Goal: Task Accomplishment & Management: Use online tool/utility

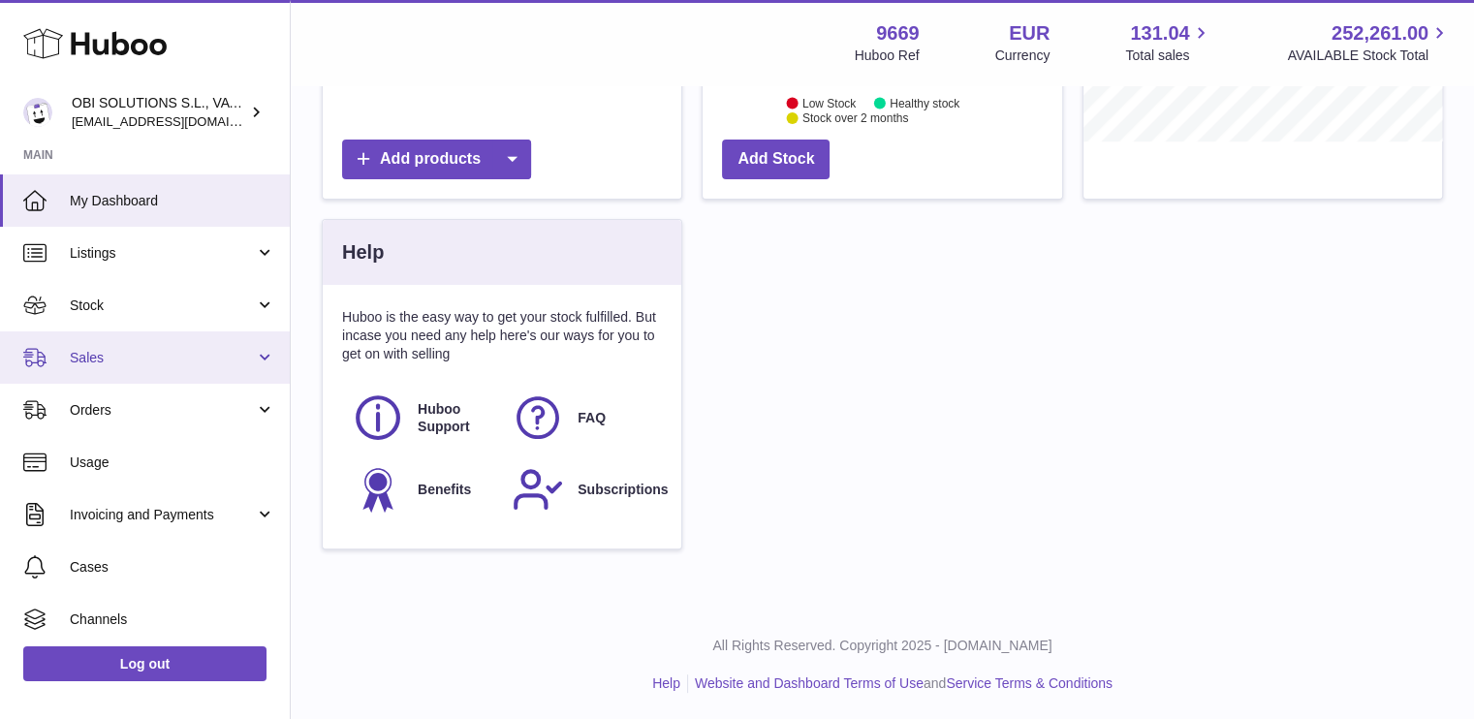
scroll to position [302, 360]
click at [171, 379] on link "Sales" at bounding box center [145, 357] width 290 height 52
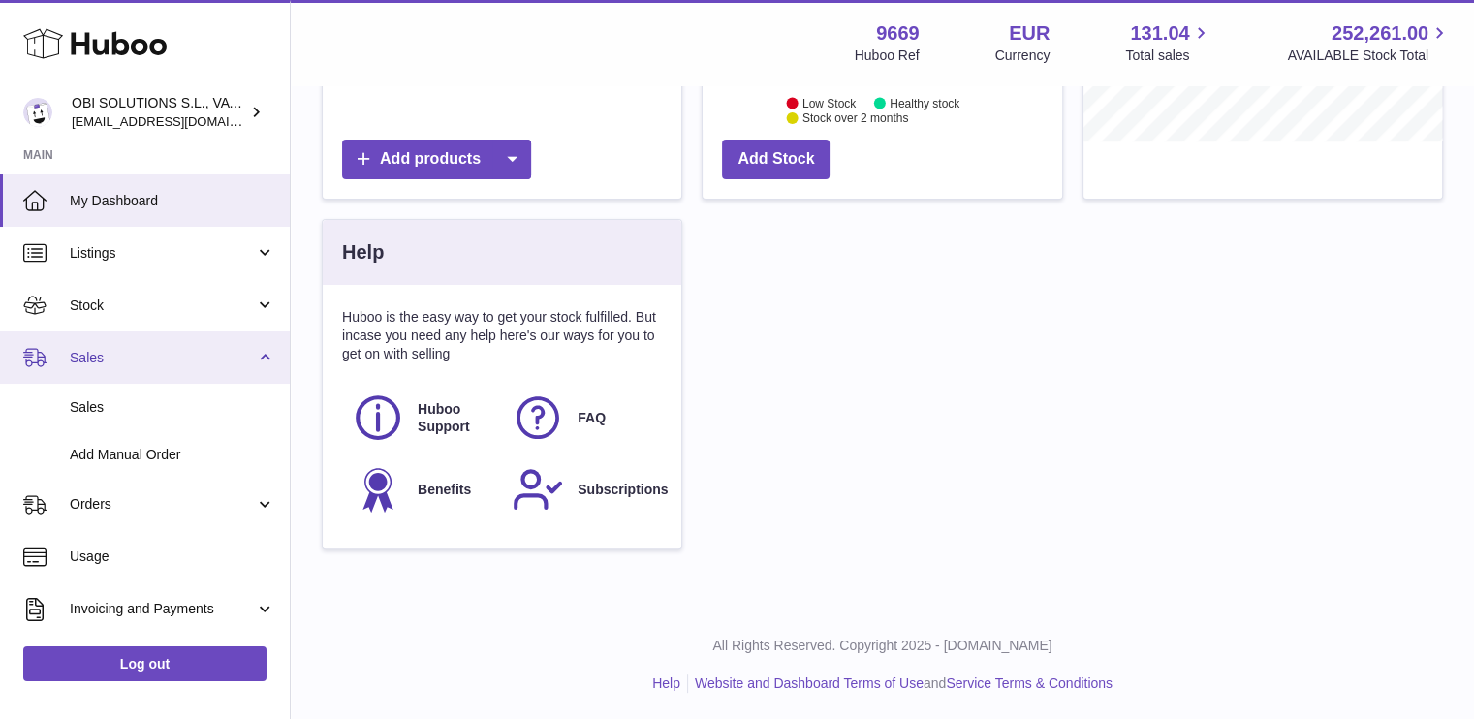
click at [171, 379] on link "Sales" at bounding box center [145, 357] width 290 height 52
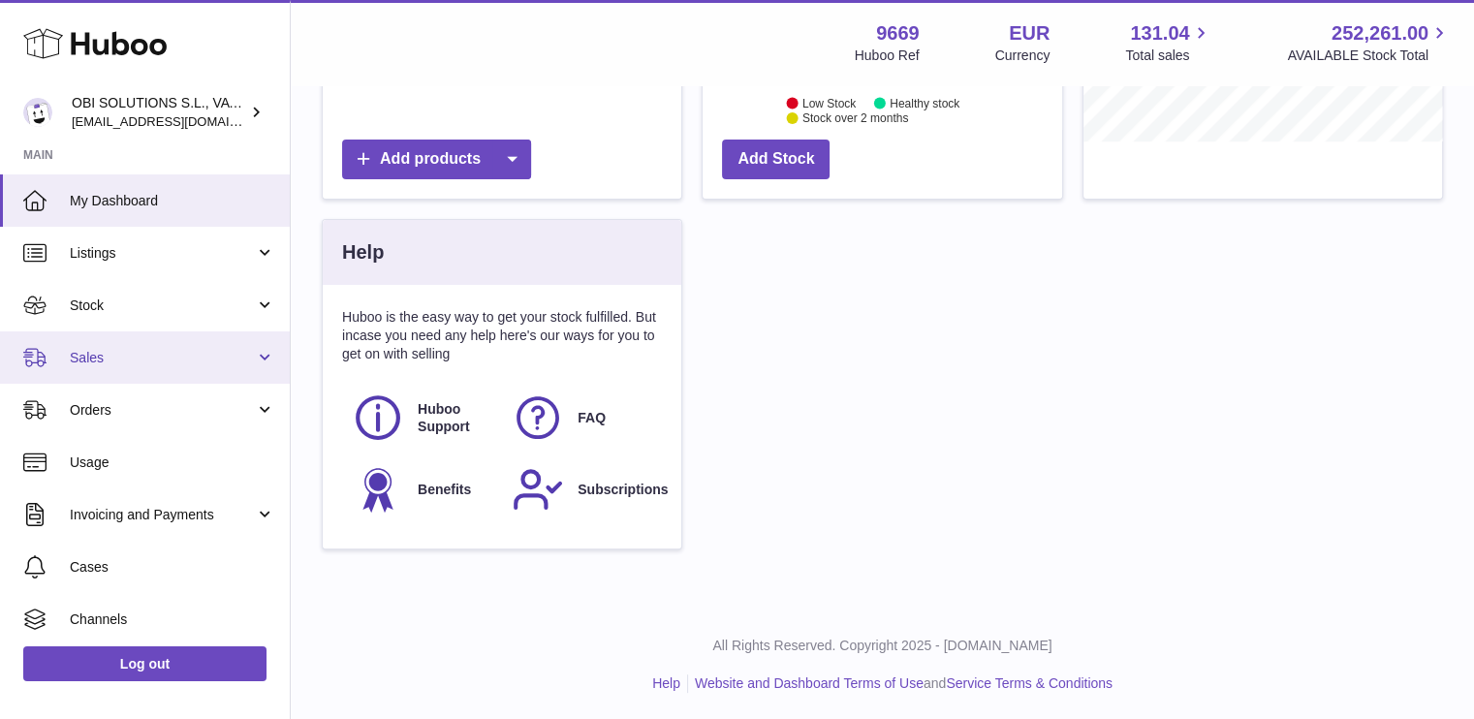
click at [175, 360] on span "Sales" at bounding box center [162, 358] width 185 height 18
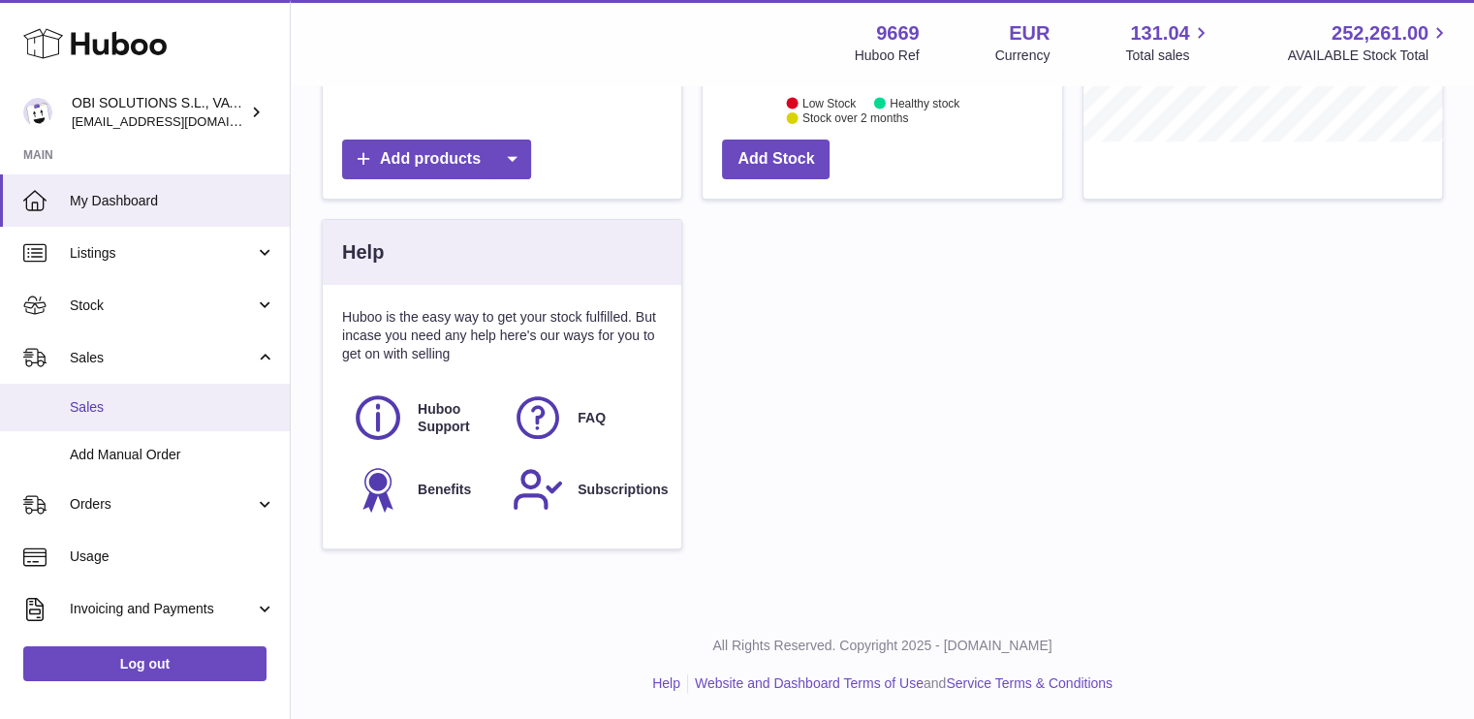
click at [183, 401] on span "Sales" at bounding box center [172, 407] width 205 height 18
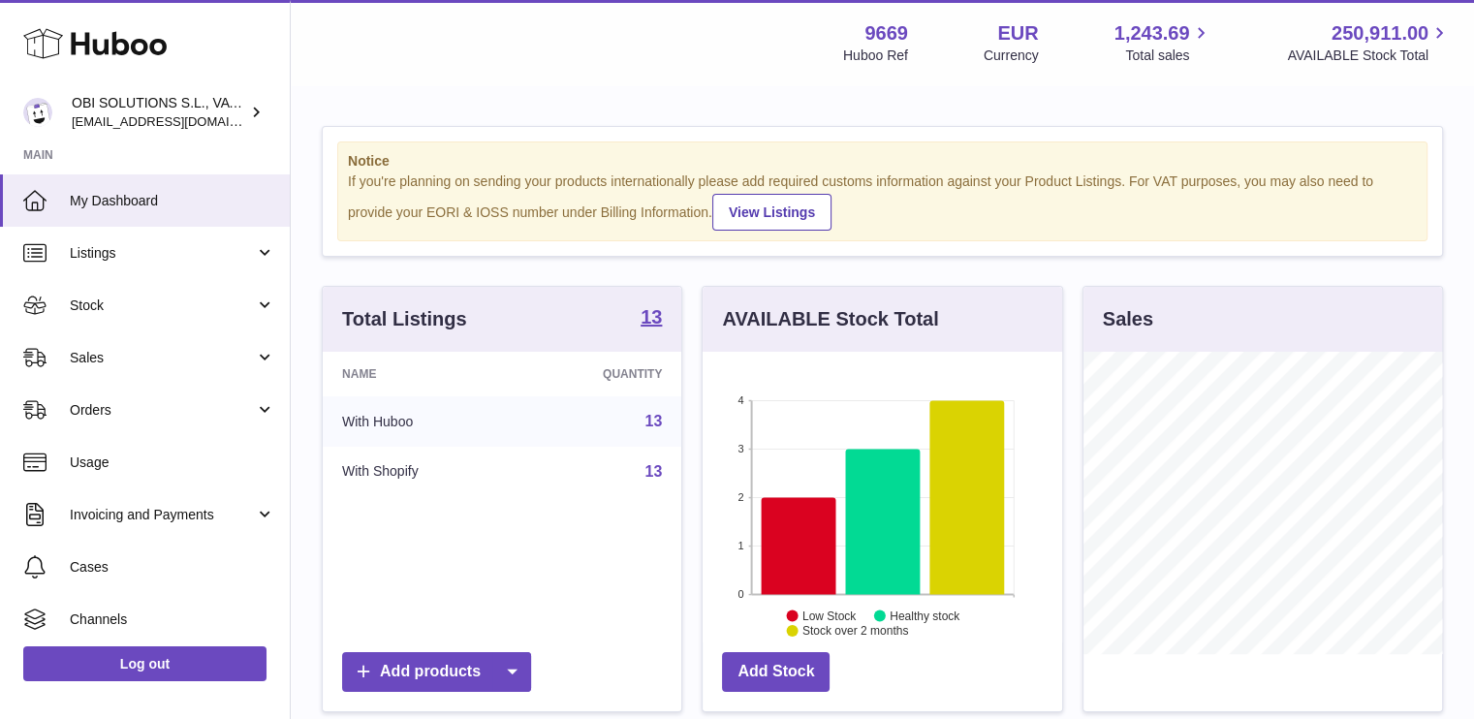
scroll to position [302, 360]
click at [158, 371] on link "Sales" at bounding box center [145, 357] width 290 height 52
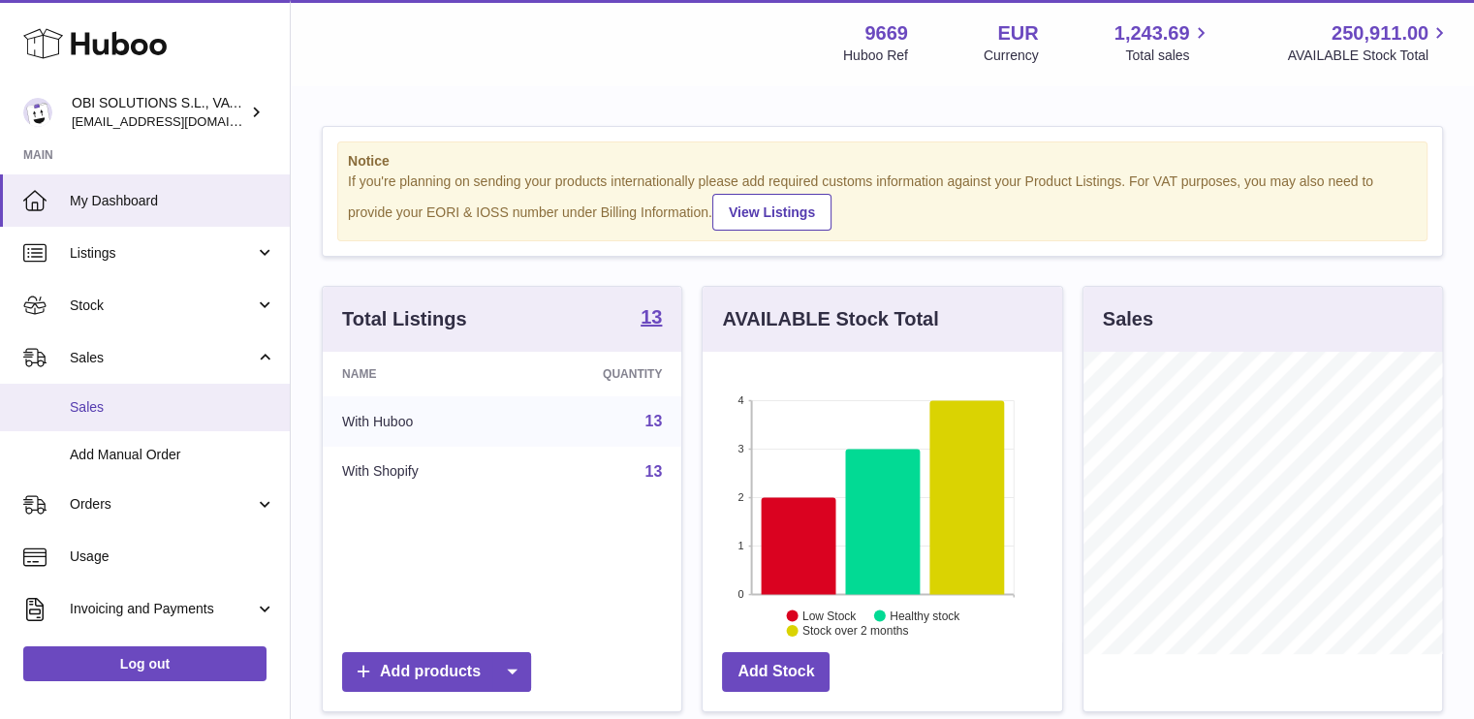
click at [163, 413] on span "Sales" at bounding box center [172, 407] width 205 height 18
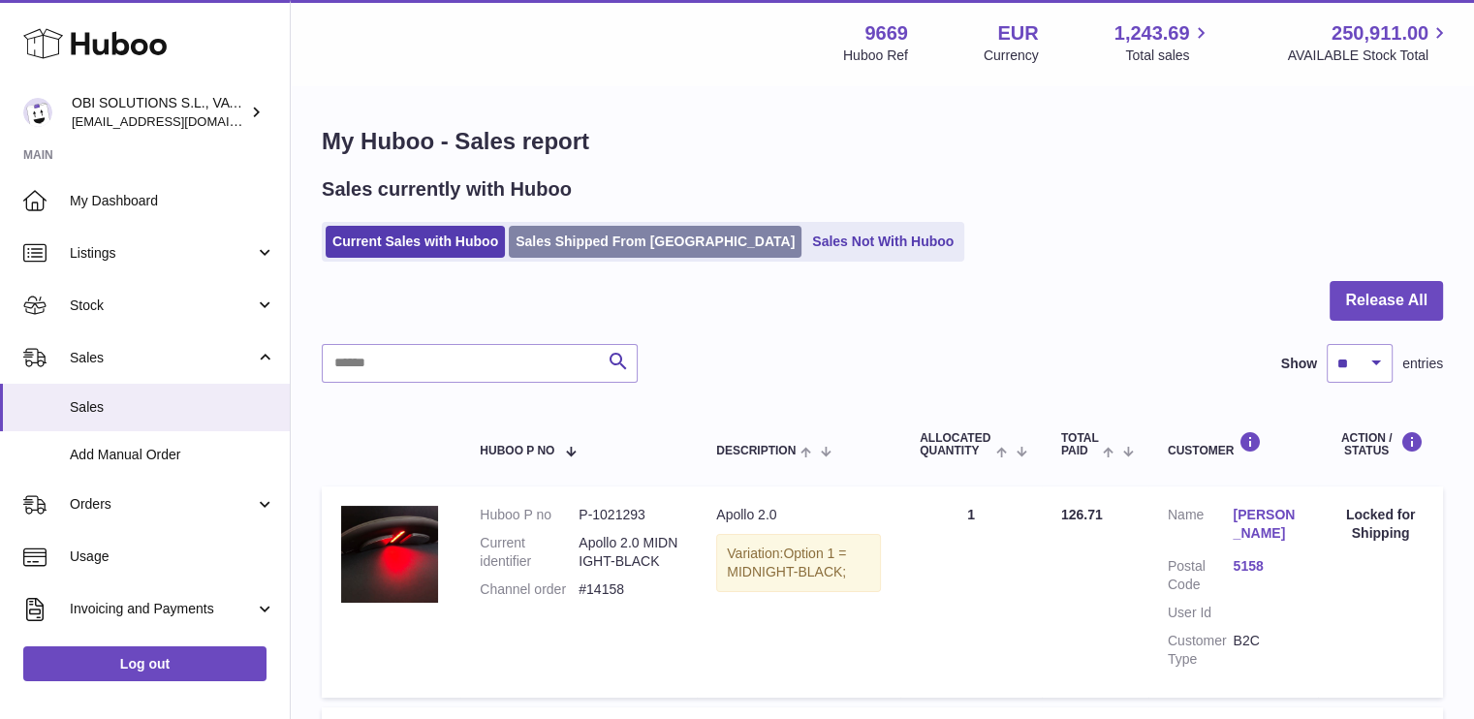
click at [579, 255] on link "Sales Shipped From [GEOGRAPHIC_DATA]" at bounding box center [655, 242] width 293 height 32
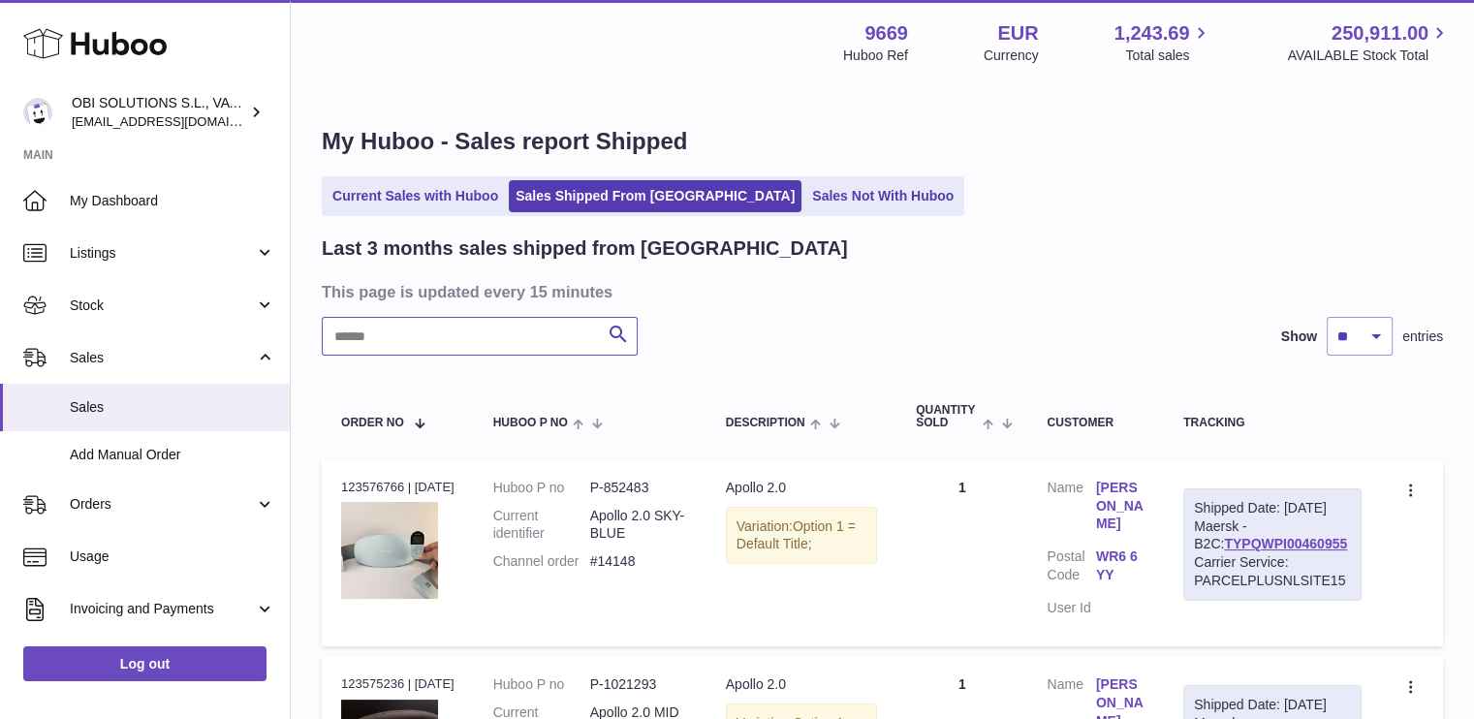
click at [477, 343] on input "text" at bounding box center [480, 336] width 316 height 39
paste input "*****"
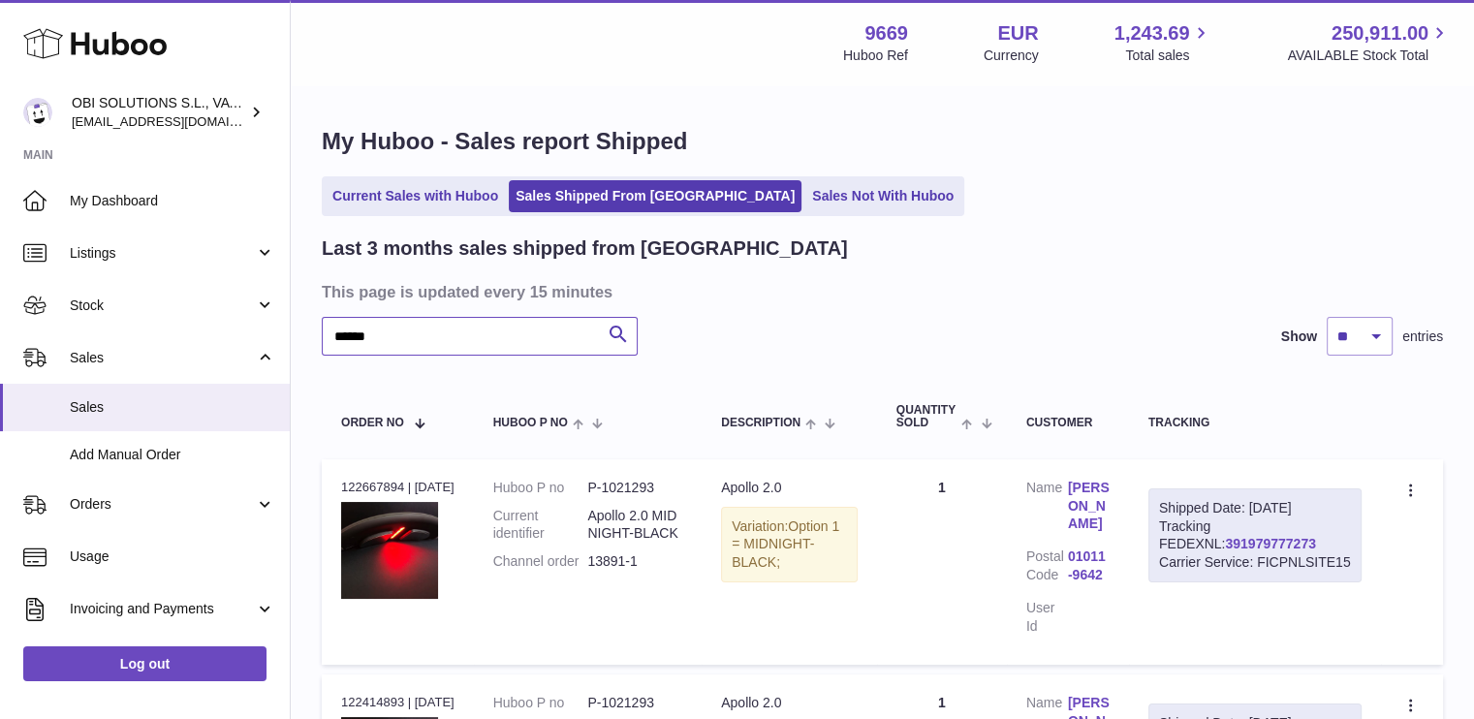
type input "*****"
click at [1225, 545] on link "391979777273" at bounding box center [1270, 544] width 90 height 16
click at [86, 346] on link "Sales" at bounding box center [145, 357] width 290 height 52
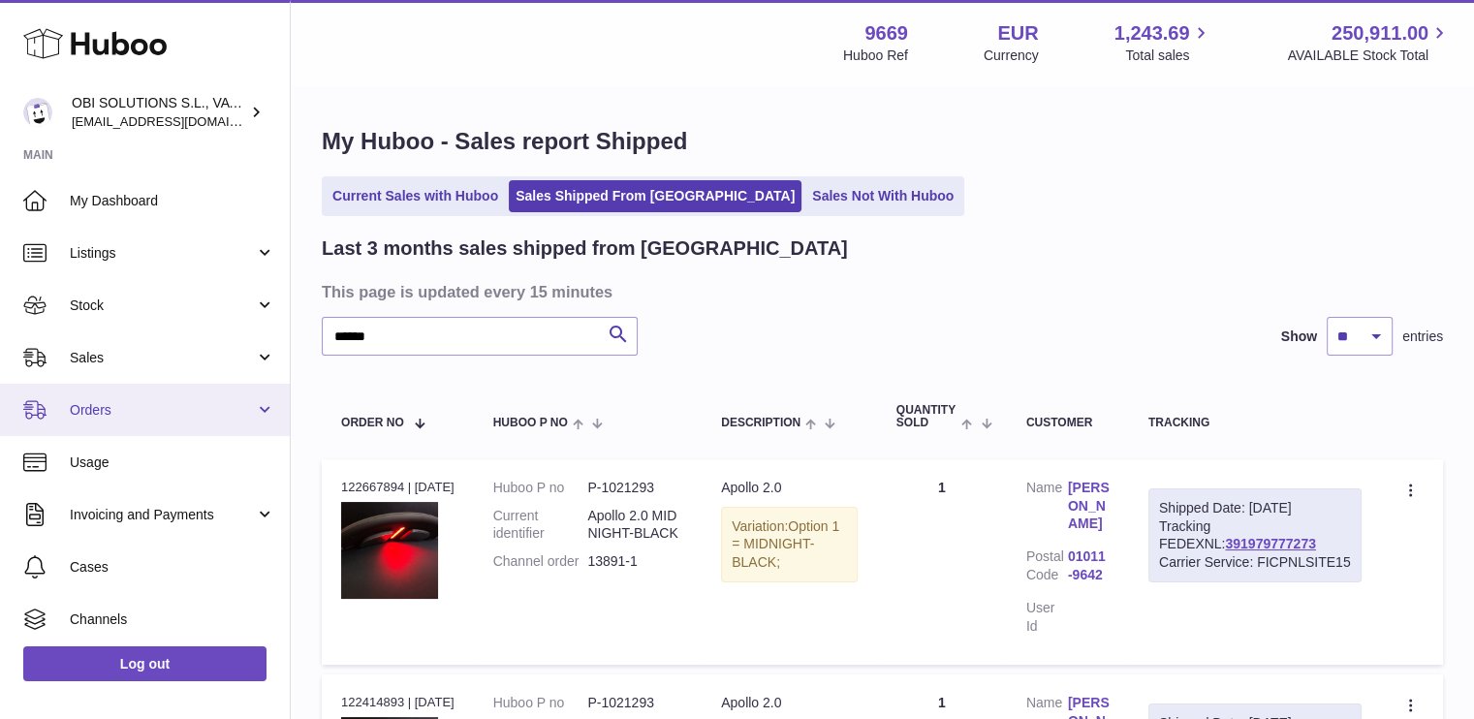
click at [118, 397] on link "Orders" at bounding box center [145, 410] width 290 height 52
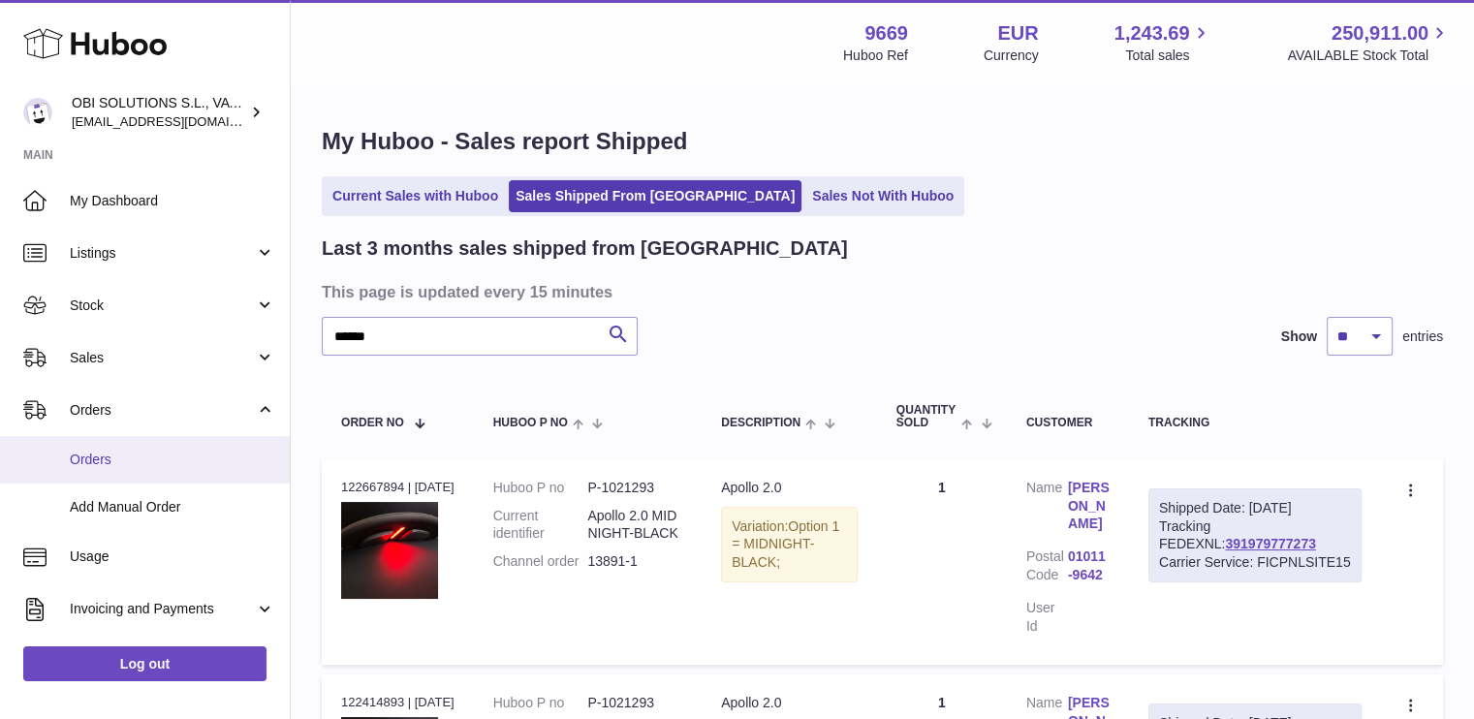
click at [116, 457] on span "Orders" at bounding box center [172, 460] width 205 height 18
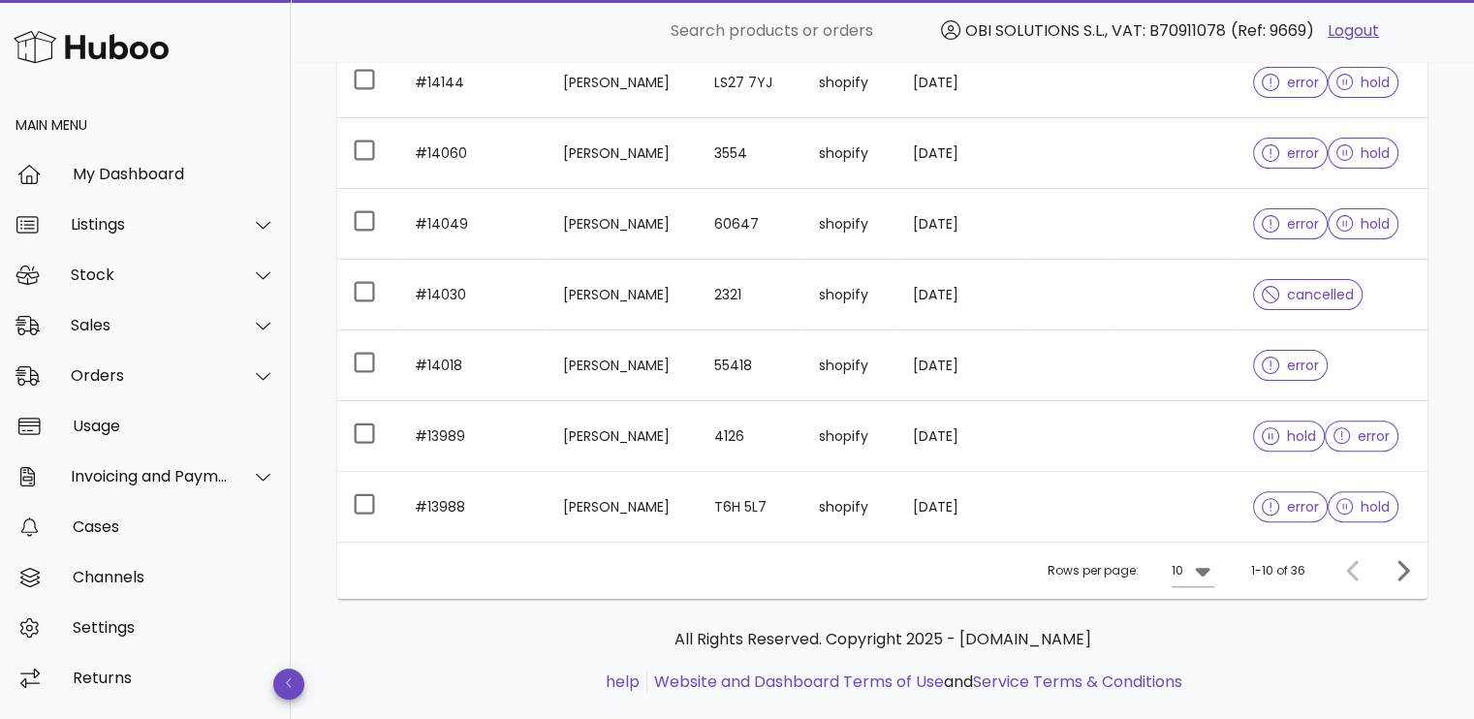
scroll to position [554, 0]
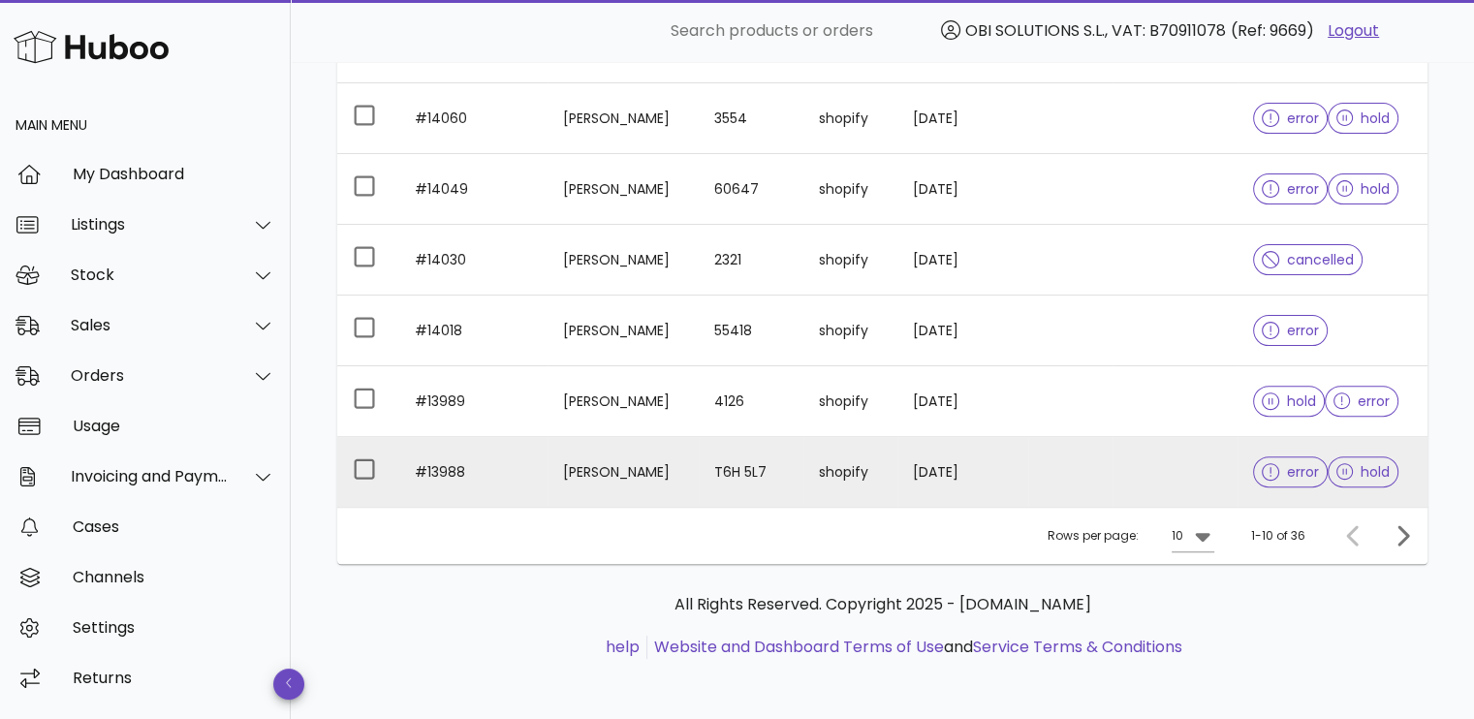
click at [1049, 481] on td at bounding box center [1070, 472] width 84 height 70
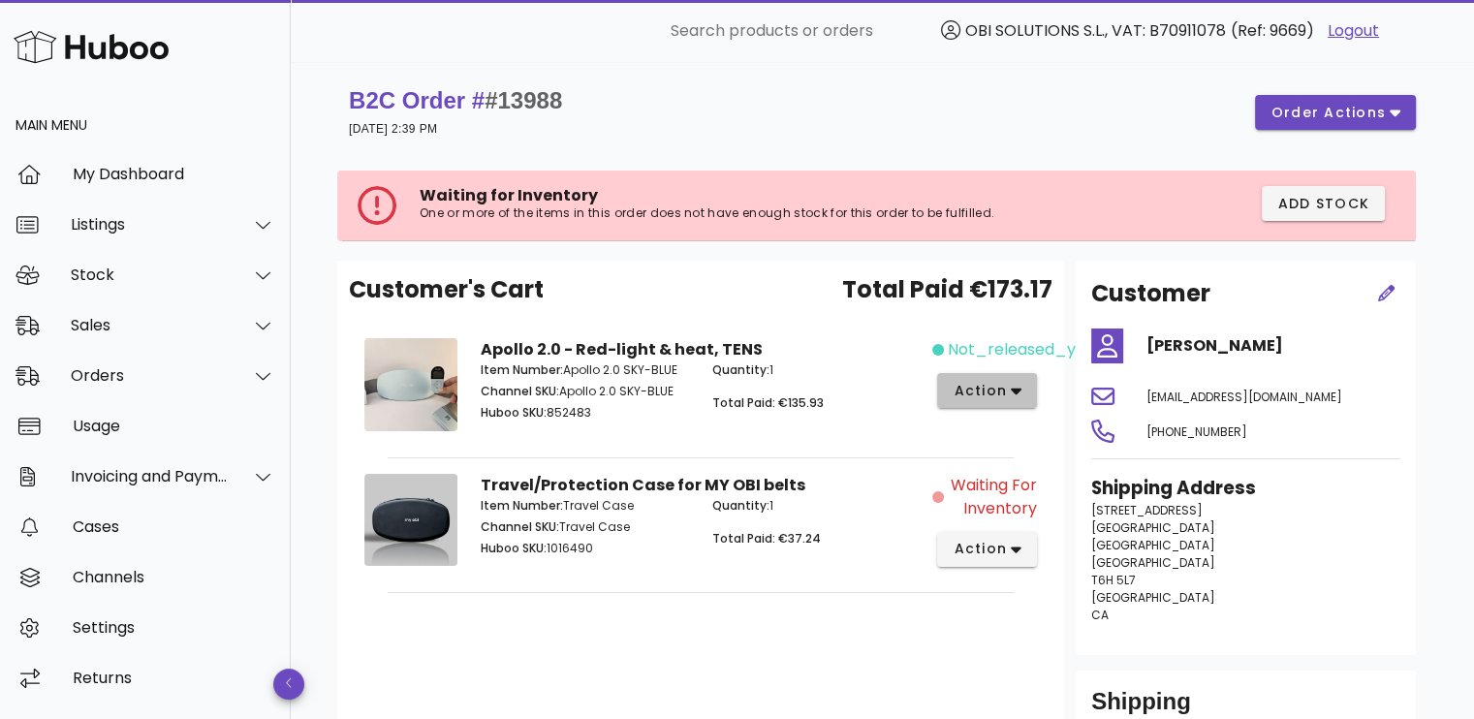
click at [961, 391] on span "action" at bounding box center [980, 391] width 54 height 20
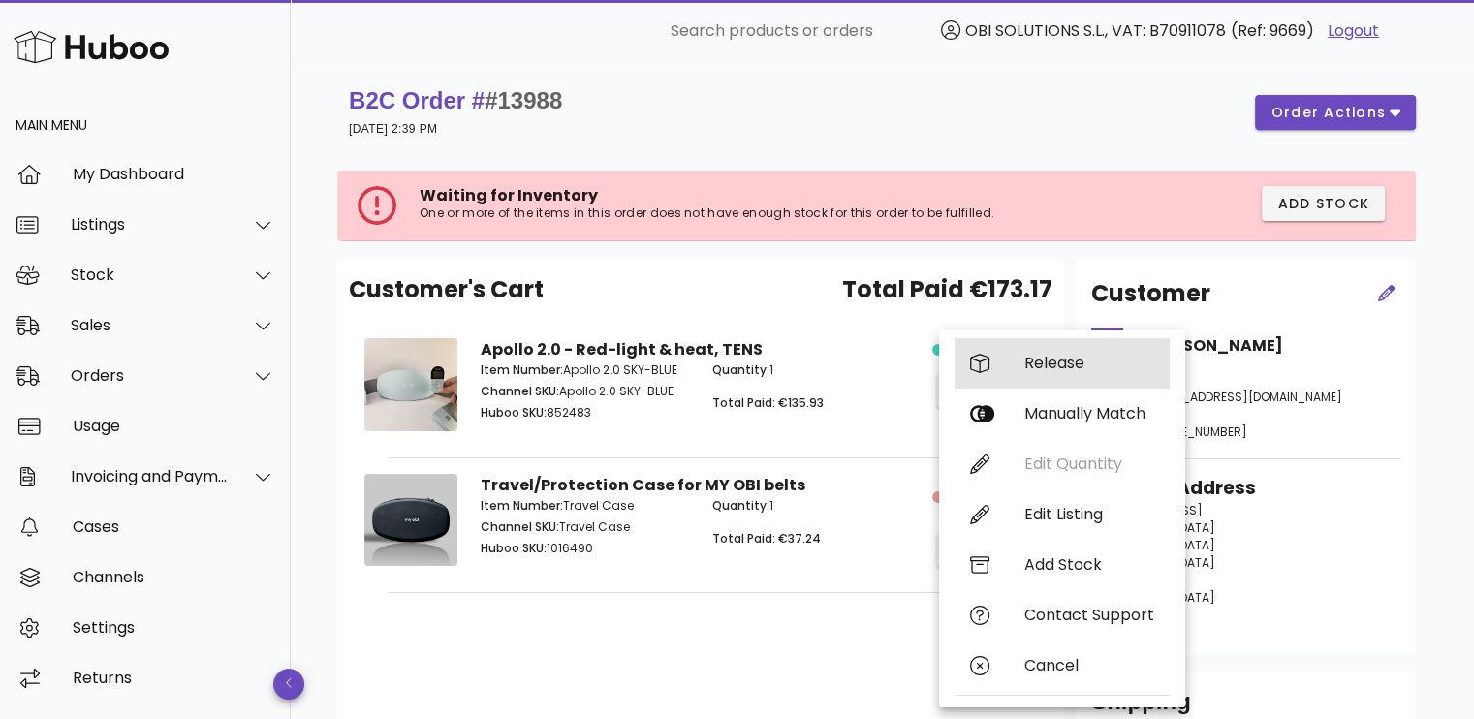
click at [1016, 362] on div "Release" at bounding box center [1061, 363] width 215 height 50
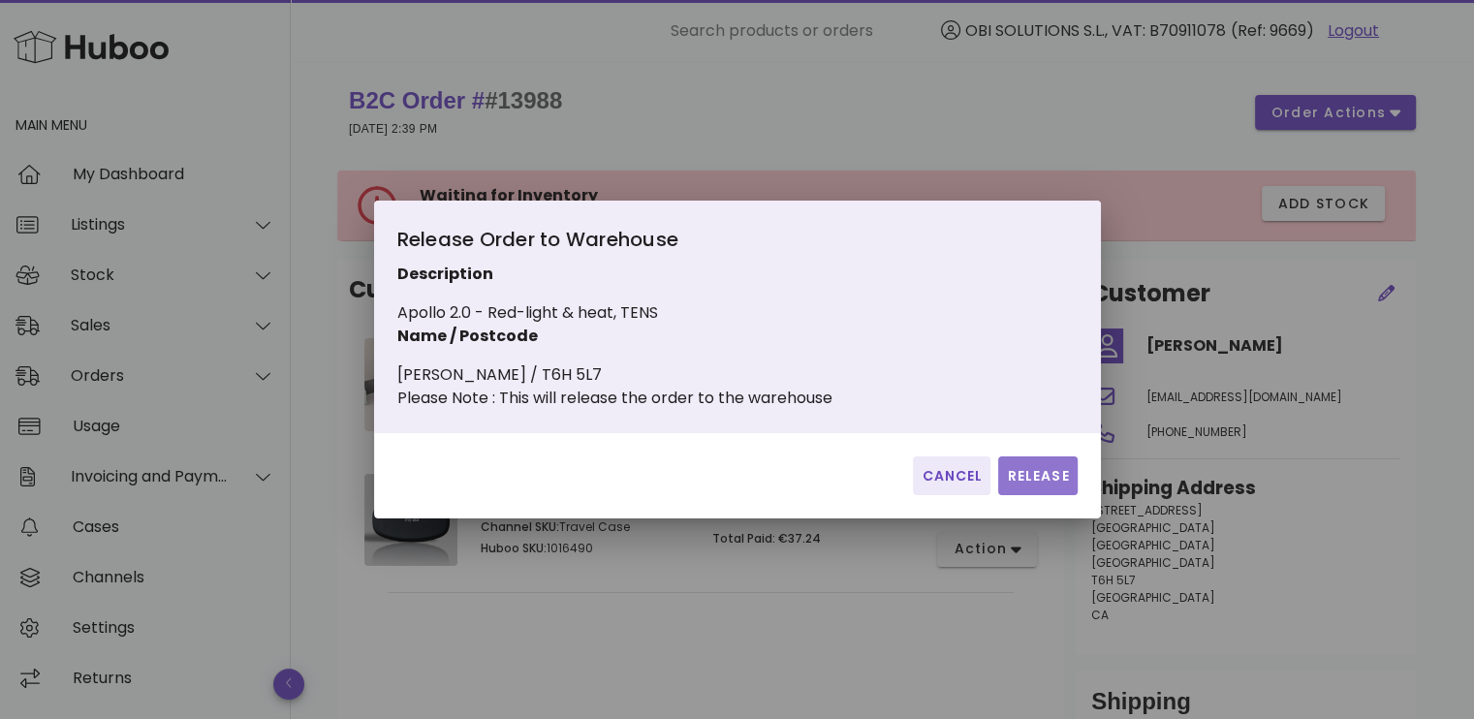
click at [1019, 480] on span "Release" at bounding box center [1037, 476] width 63 height 20
